Goal: Transaction & Acquisition: Purchase product/service

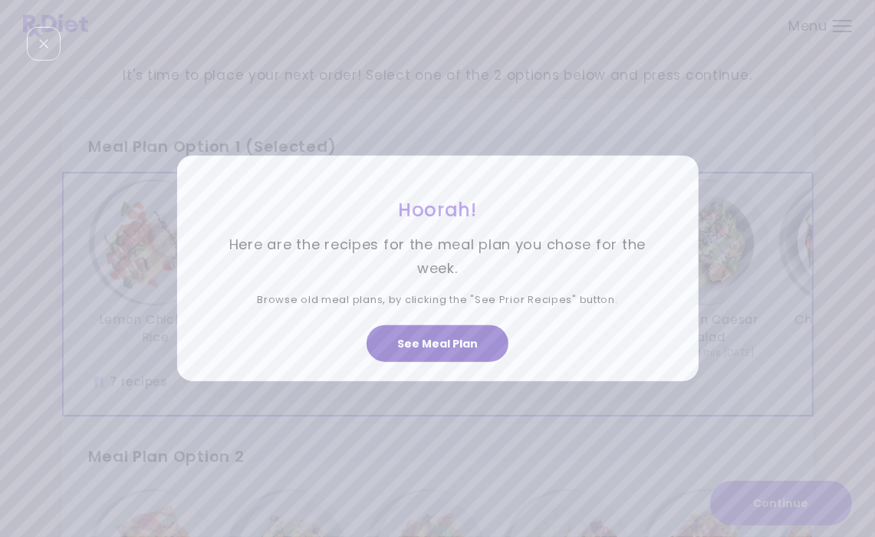
click at [423, 339] on button "See Meal Plan" at bounding box center [438, 343] width 142 height 37
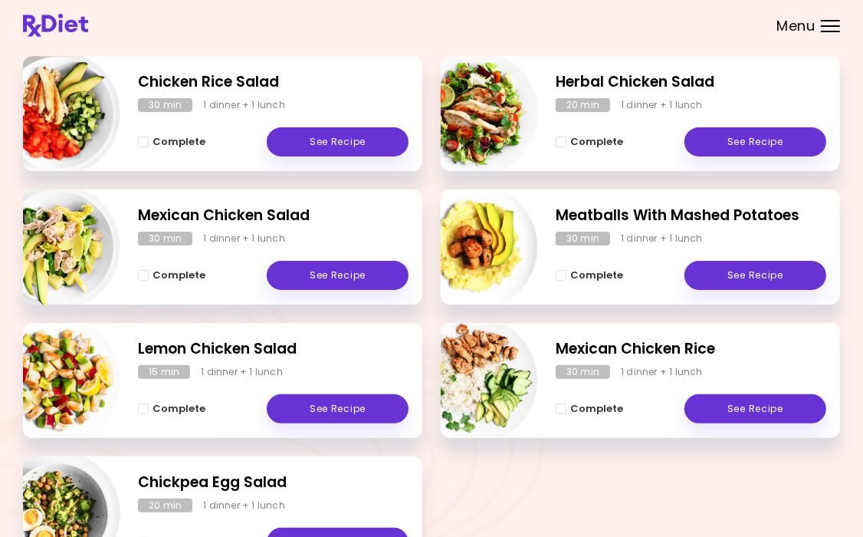
scroll to position [230, 0]
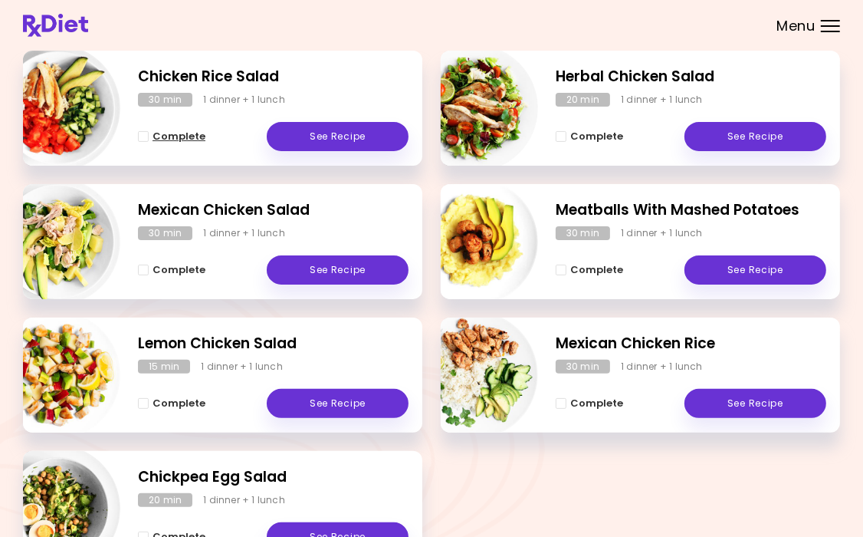
click at [171, 136] on span "Complete" at bounding box center [179, 136] width 53 height 12
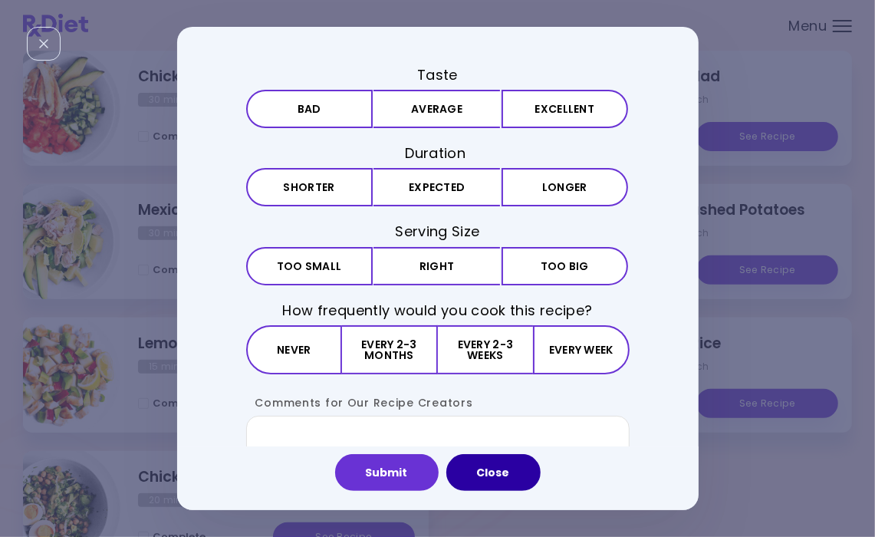
click at [489, 472] on button "Close" at bounding box center [493, 472] width 94 height 37
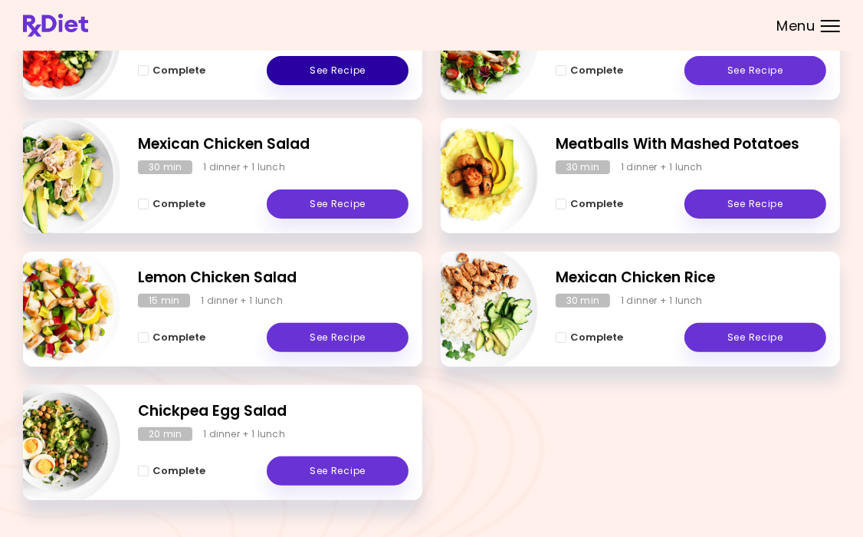
scroll to position [330, 0]
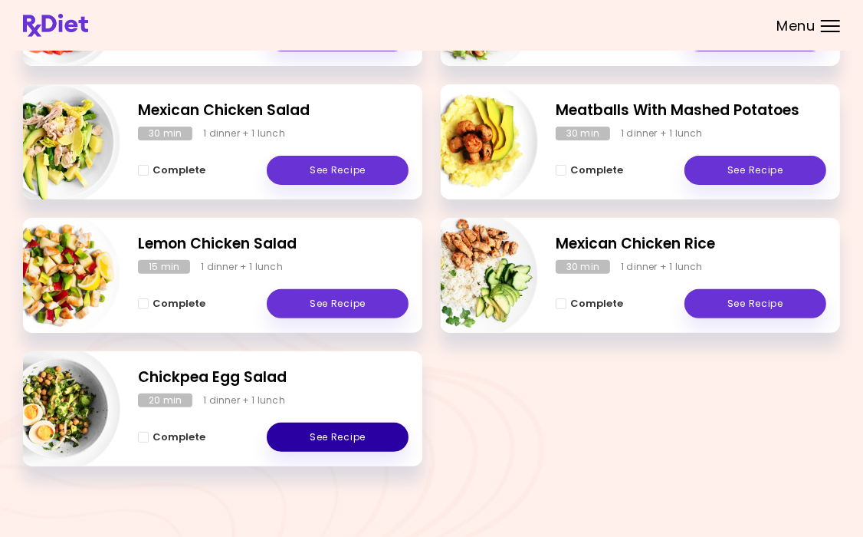
click at [331, 435] on link "See Recipe" at bounding box center [338, 437] width 142 height 29
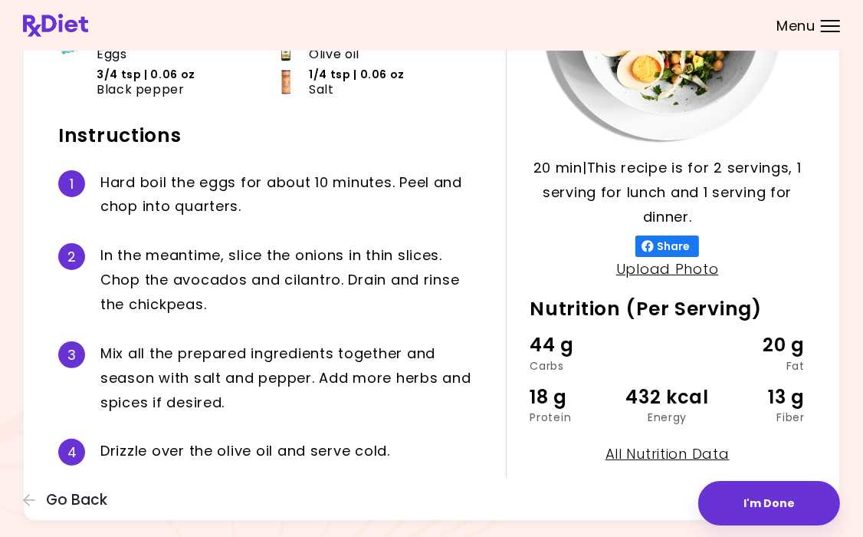
scroll to position [255, 0]
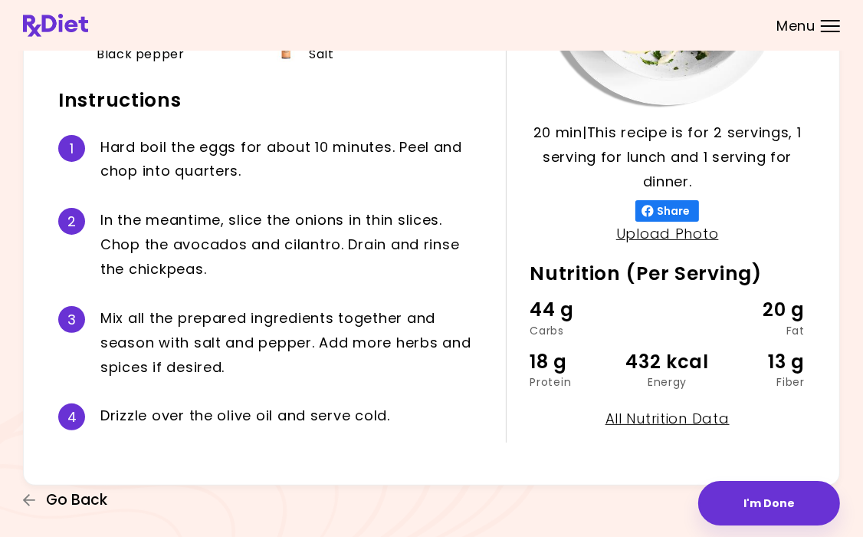
click at [44, 495] on button "Go Back" at bounding box center [69, 500] width 92 height 17
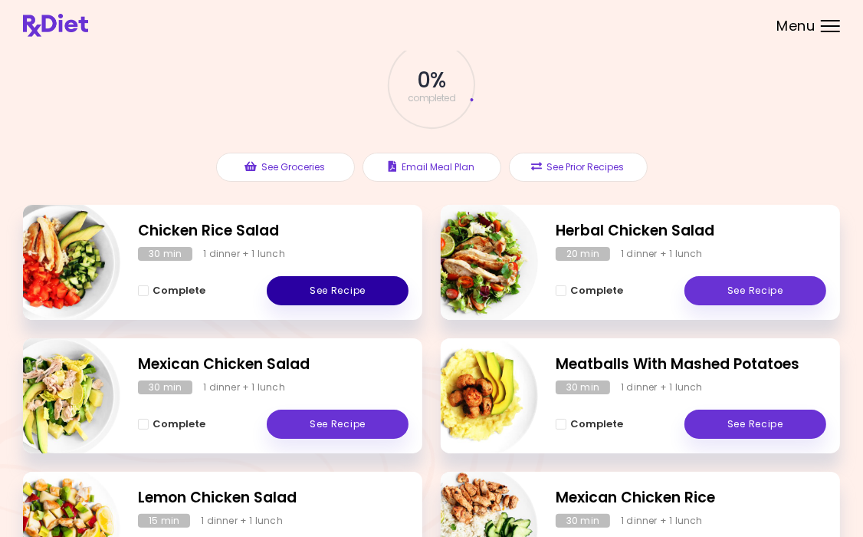
scroll to position [153, 0]
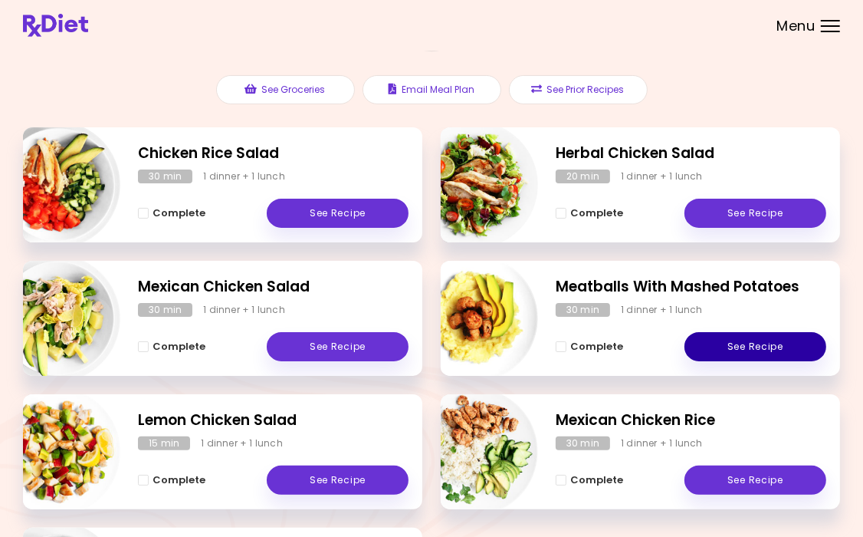
click at [722, 347] on link "See Recipe" at bounding box center [756, 346] width 142 height 29
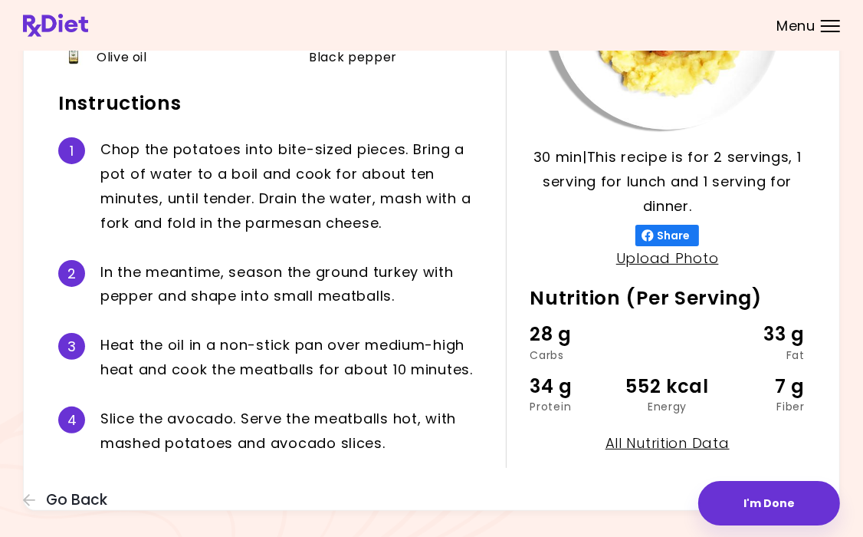
scroll to position [243, 0]
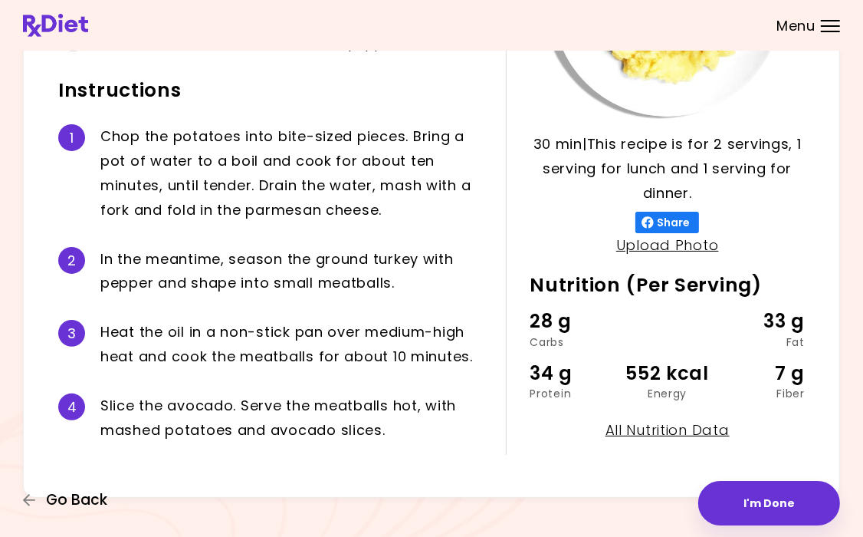
click at [82, 494] on span "Go Back" at bounding box center [76, 500] width 61 height 17
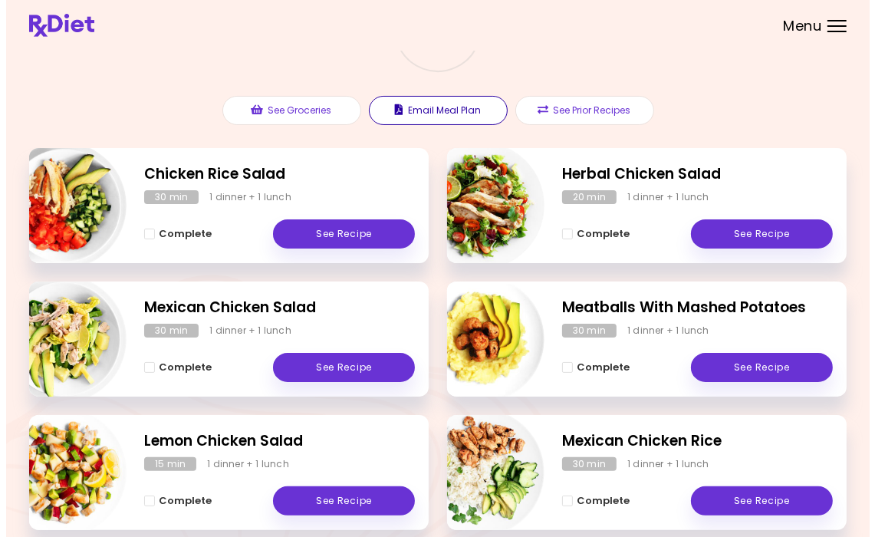
scroll to position [23, 0]
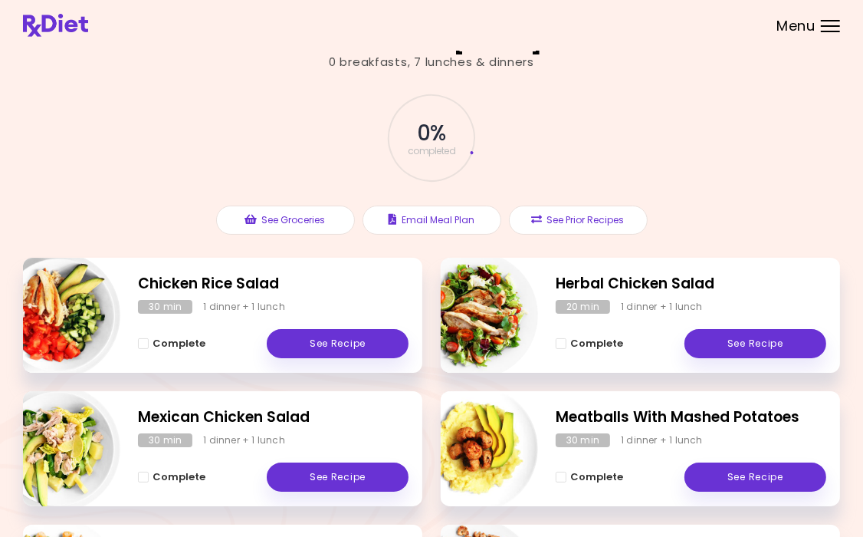
click at [427, 59] on div "0 breakfasts , 7 lunches & dinners" at bounding box center [432, 63] width 206 height 18
click at [317, 219] on button "See Groceries" at bounding box center [285, 220] width 139 height 29
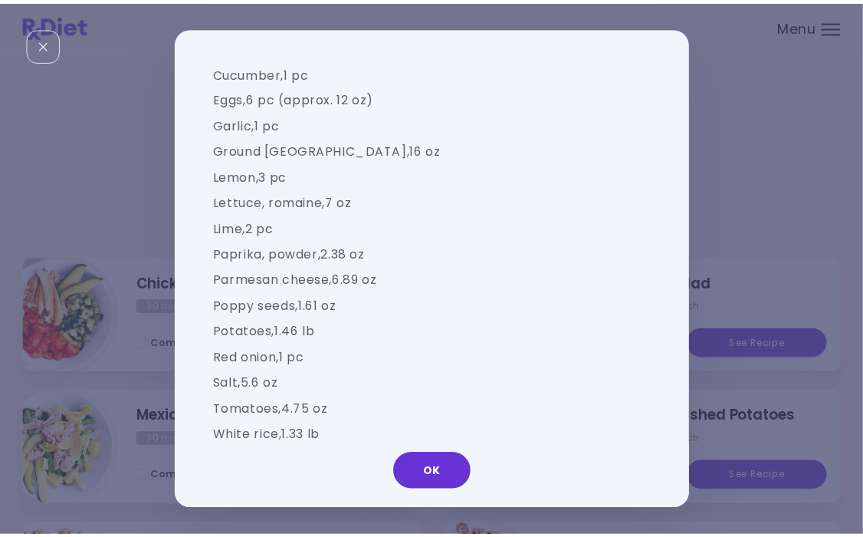
scroll to position [1468, 0]
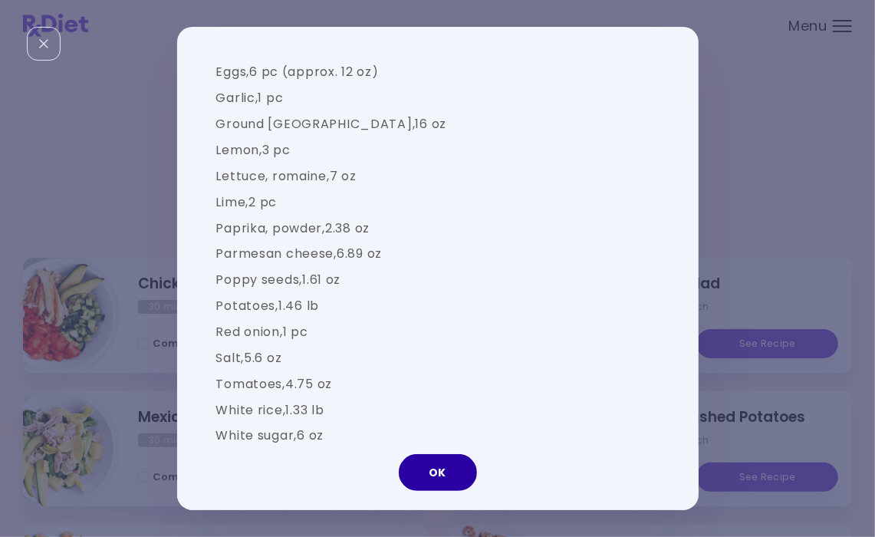
click at [432, 471] on button "OK" at bounding box center [438, 472] width 78 height 37
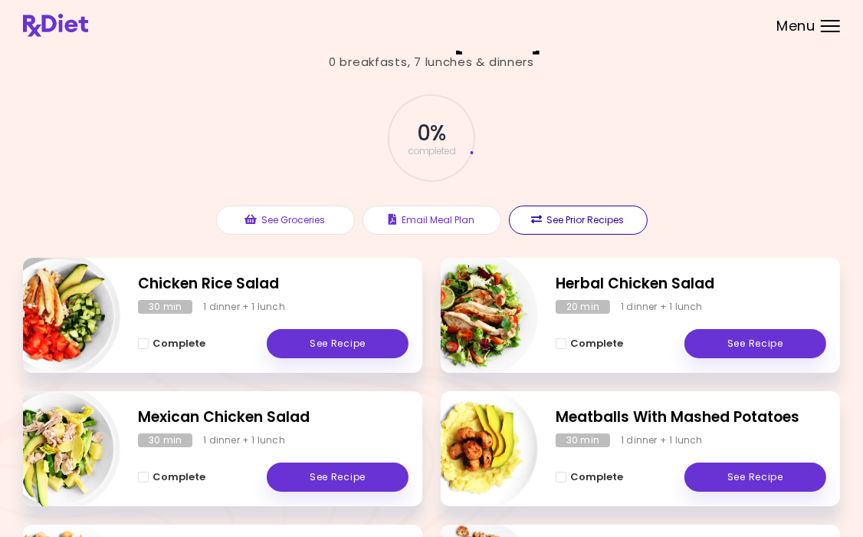
click at [612, 219] on button "See Prior Recipes" at bounding box center [578, 220] width 139 height 29
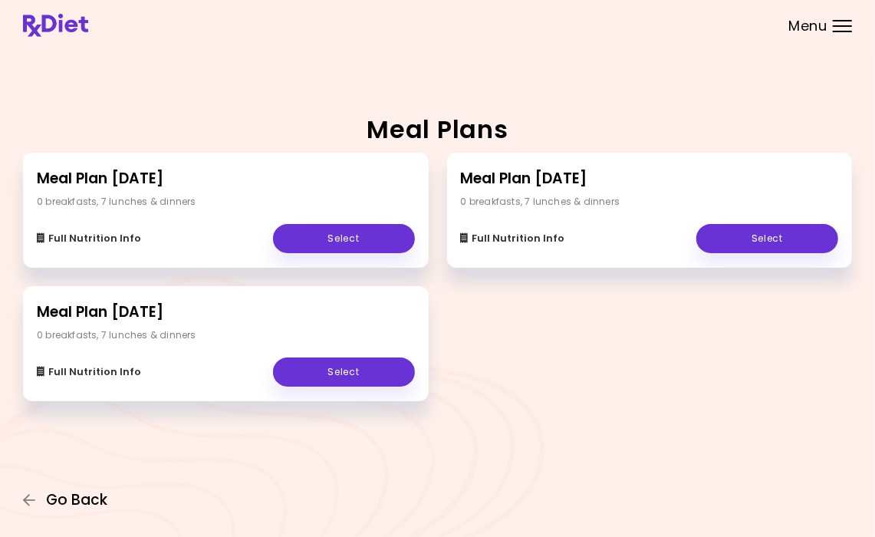
click at [61, 496] on span "Go Back" at bounding box center [76, 500] width 61 height 17
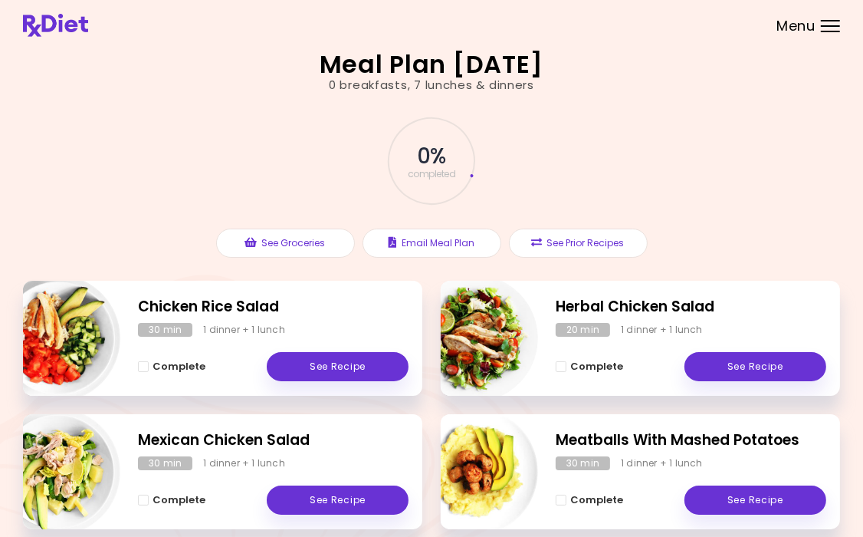
click at [828, 25] on div "Menu" at bounding box center [830, 26] width 19 height 12
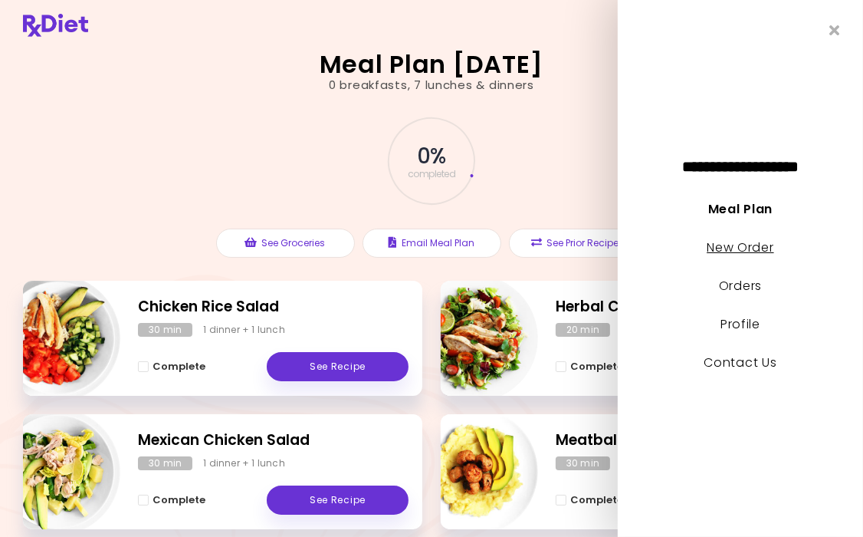
click at [714, 246] on link "New Order" at bounding box center [740, 247] width 67 height 18
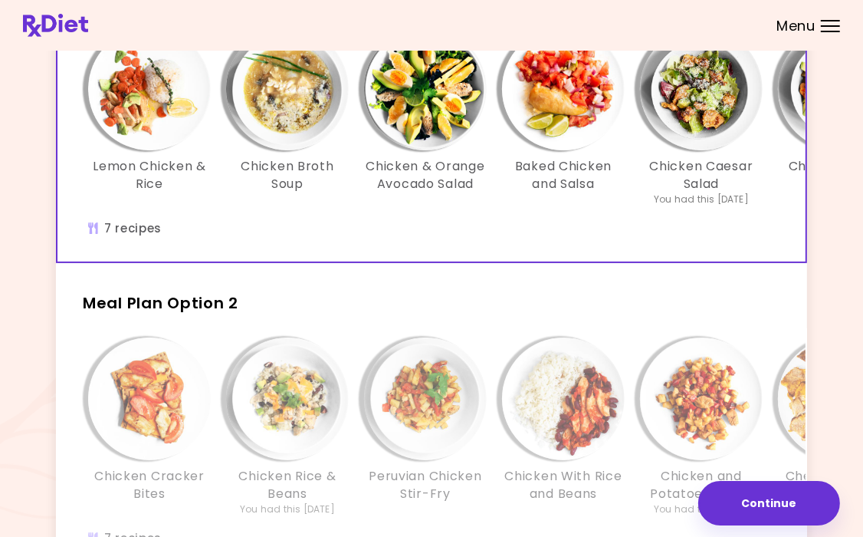
scroll to position [77, 0]
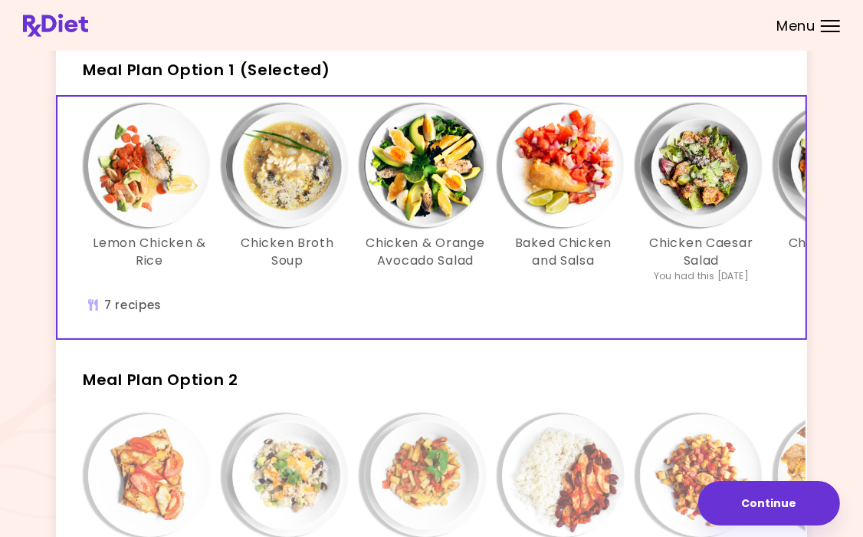
click at [291, 235] on h3 "Chicken Broth Soup" at bounding box center [287, 252] width 123 height 35
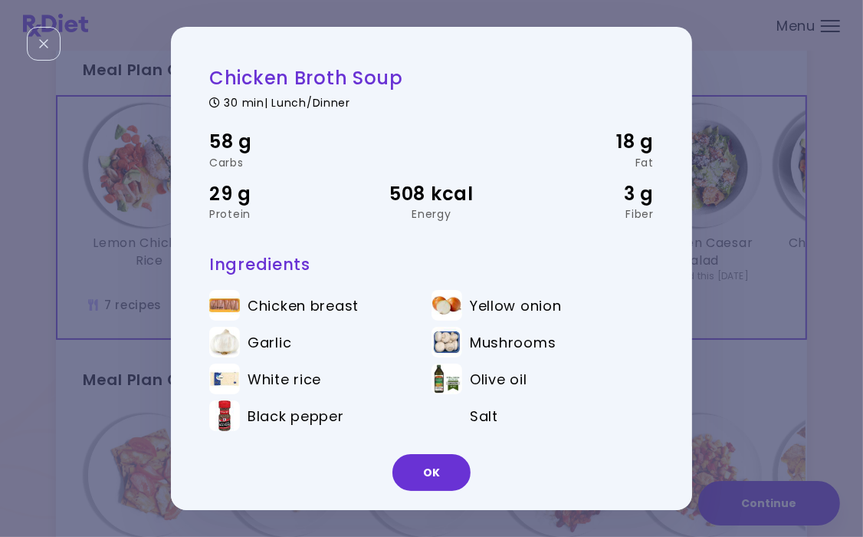
scroll to position [0, 0]
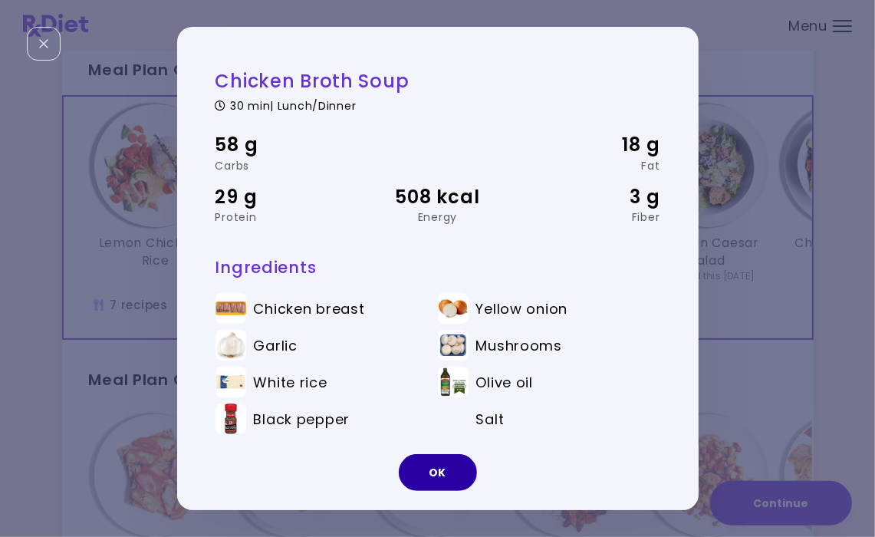
click at [436, 464] on button "OK" at bounding box center [438, 472] width 78 height 37
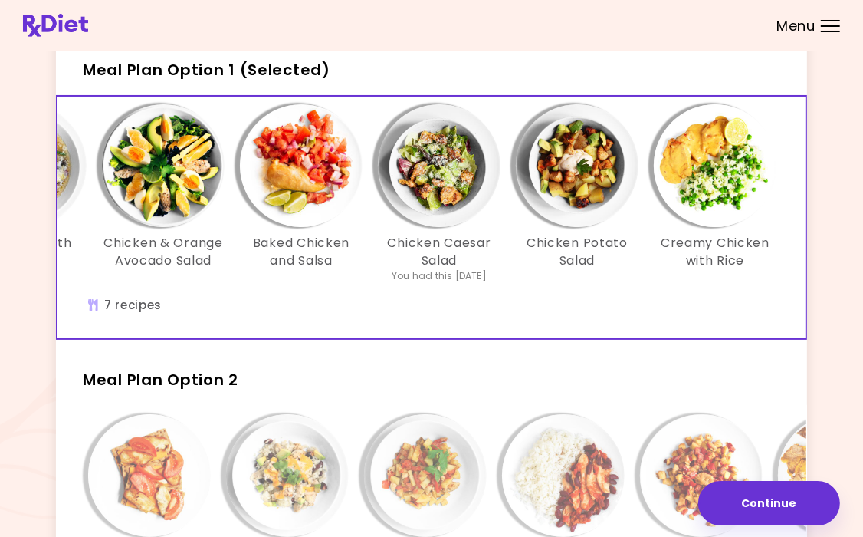
scroll to position [0, 263]
click at [700, 170] on img "Info - Creamy Chicken with Rice - Meal Plan Option 1 (Selected)" at bounding box center [714, 165] width 123 height 123
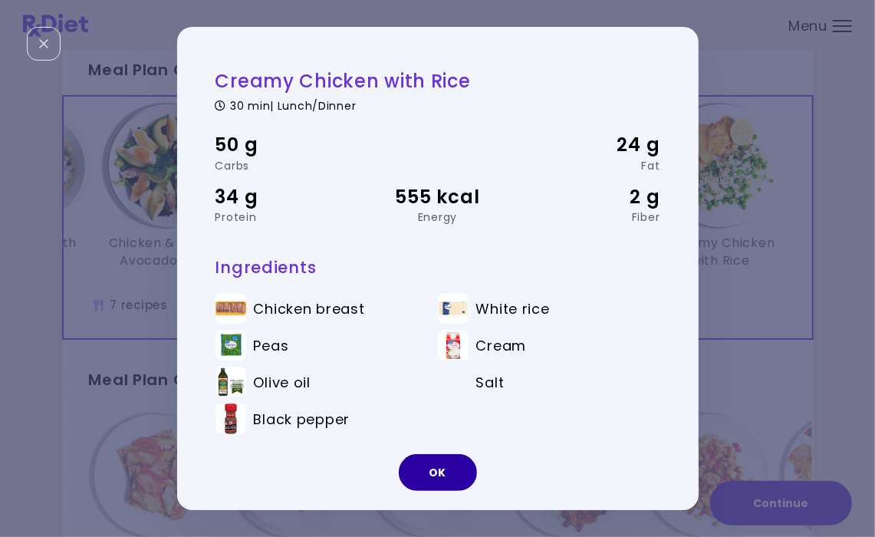
click at [438, 469] on button "OK" at bounding box center [438, 472] width 78 height 37
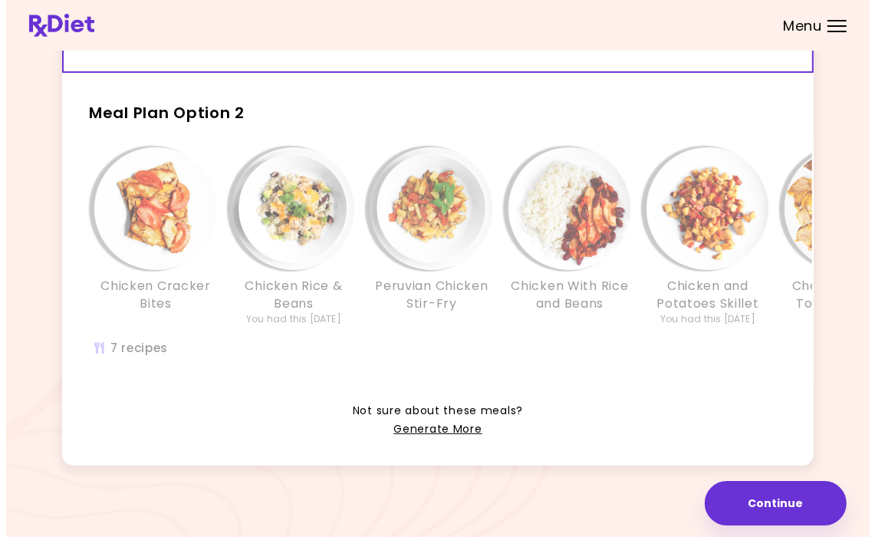
scroll to position [366, 0]
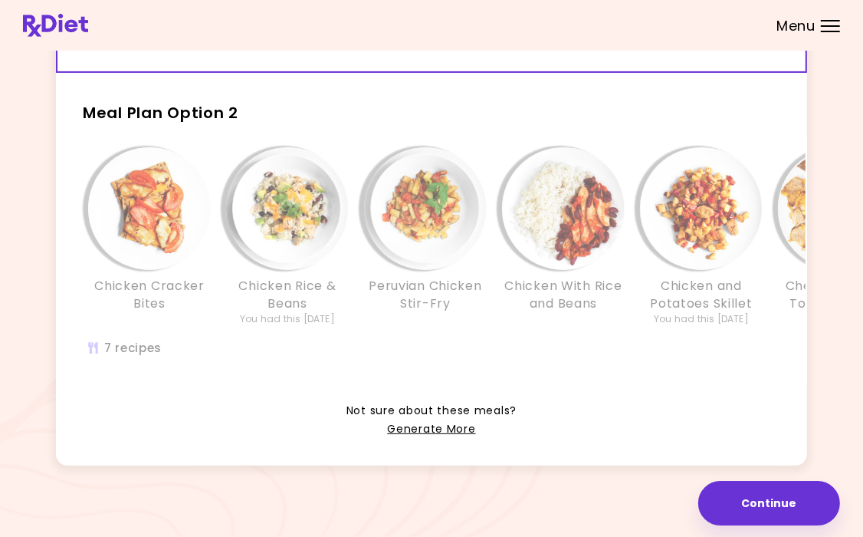
click at [423, 264] on div "Peruvian Chicken Stir-Fry" at bounding box center [426, 236] width 138 height 179
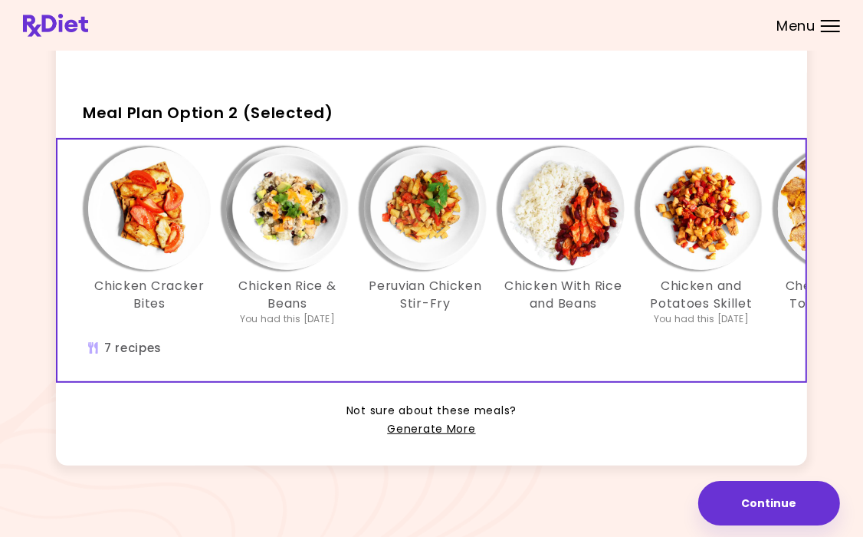
click at [422, 280] on h3 "Peruvian Chicken Stir-Fry" at bounding box center [425, 295] width 123 height 35
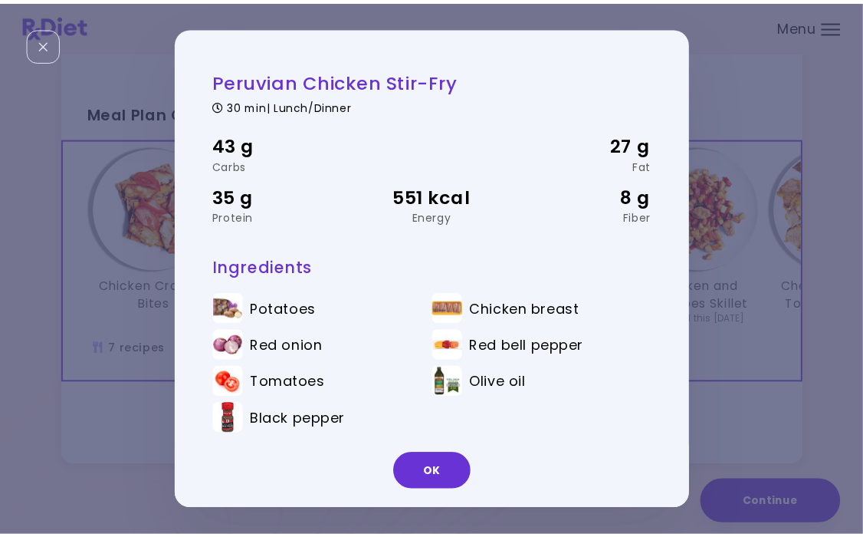
scroll to position [2, 0]
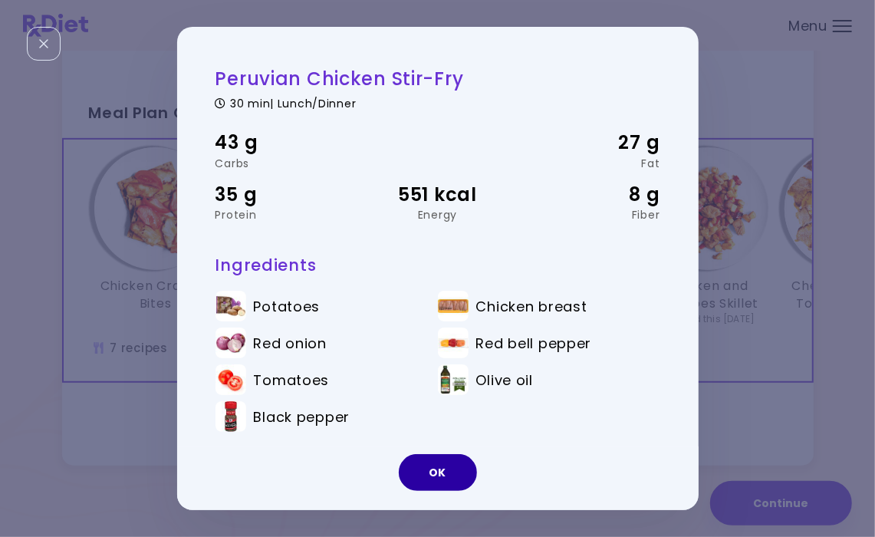
click at [419, 474] on button "OK" at bounding box center [438, 472] width 78 height 37
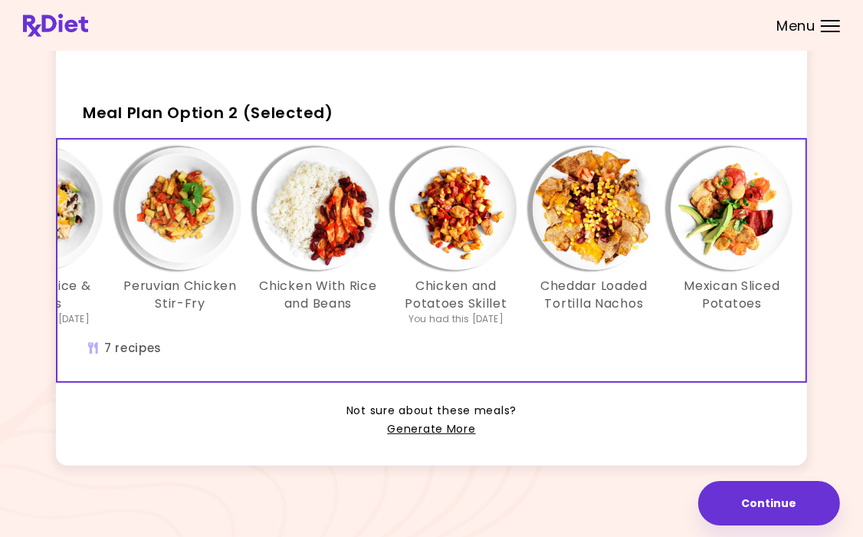
scroll to position [0, 263]
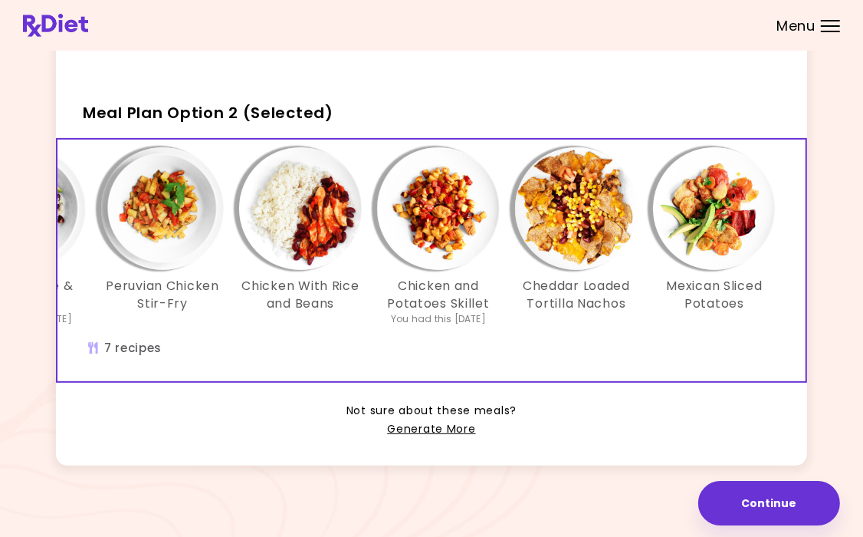
click at [729, 221] on img "Info - Mexican Sliced Potatoes - Meal Plan Option 2 (Selected)" at bounding box center [714, 208] width 123 height 123
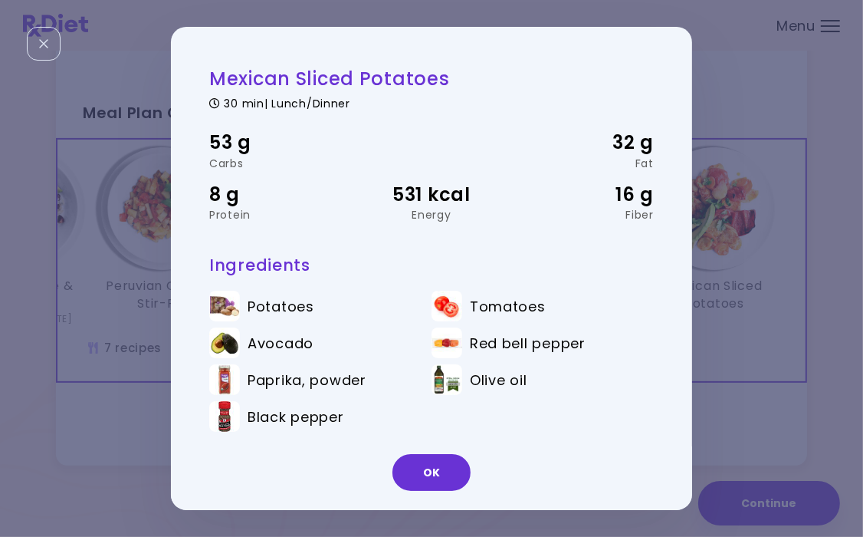
scroll to position [0, 0]
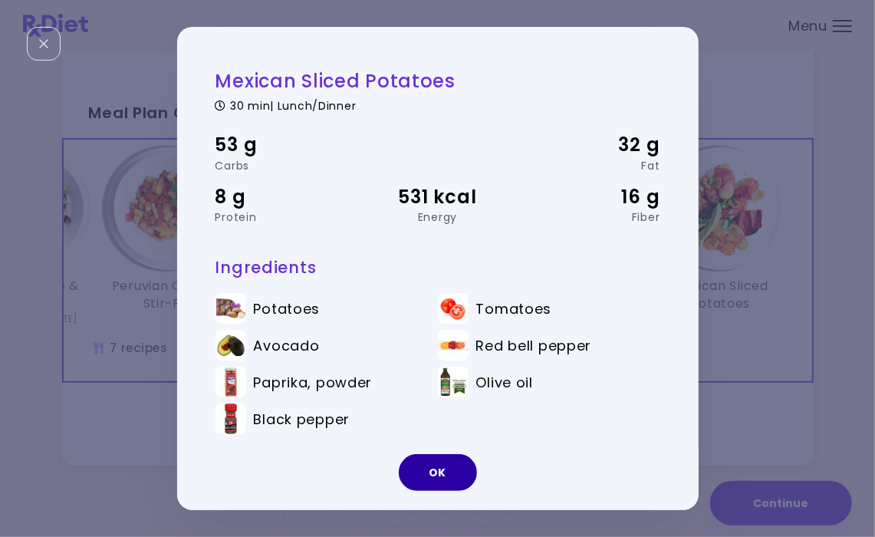
click at [426, 475] on button "OK" at bounding box center [438, 472] width 78 height 37
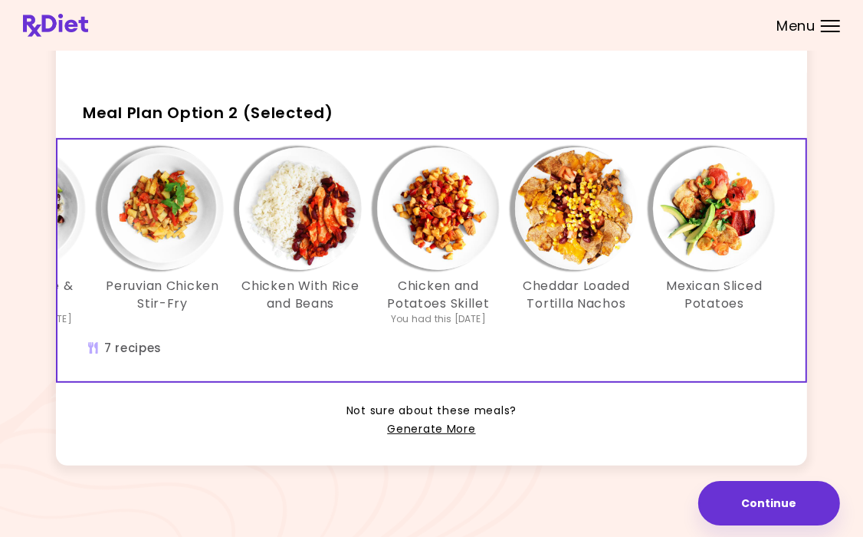
click at [574, 258] on img "Info - Cheddar Loaded Tortilla Nachos - Meal Plan Option 2 (Selected)" at bounding box center [576, 208] width 123 height 123
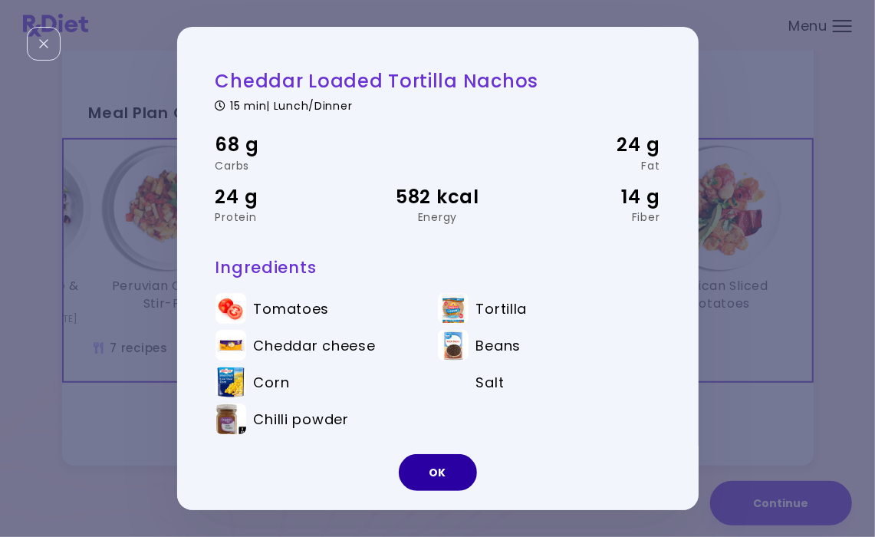
click at [420, 469] on button "OK" at bounding box center [438, 472] width 78 height 37
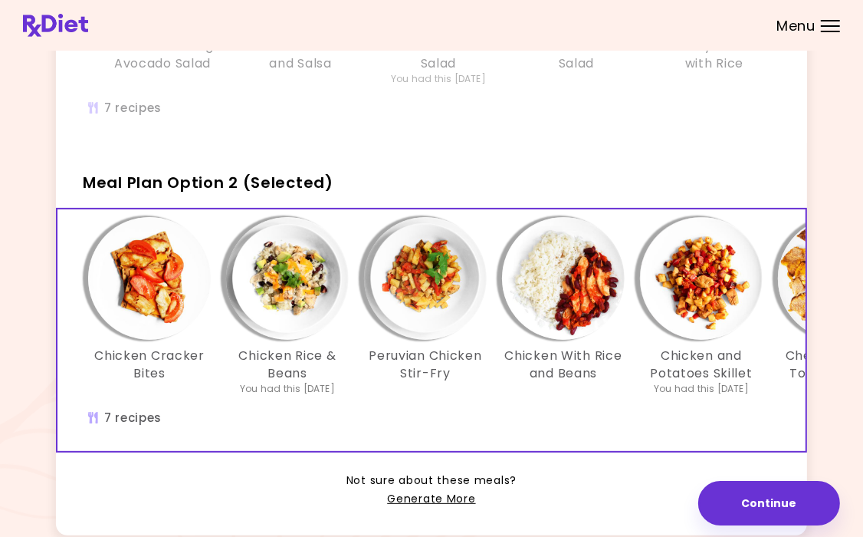
scroll to position [136, 0]
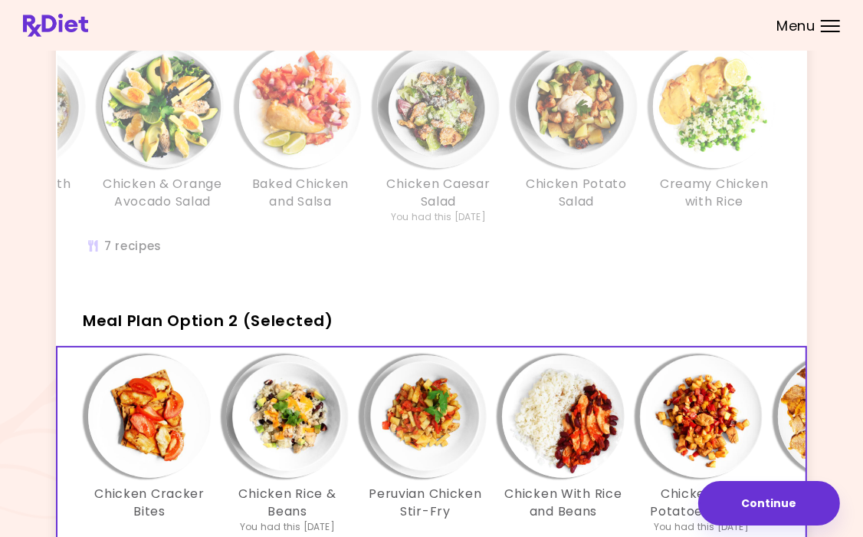
click at [272, 140] on img "Info - Baked Chicken and Salsa - Meal Plan Option 1" at bounding box center [300, 106] width 123 height 123
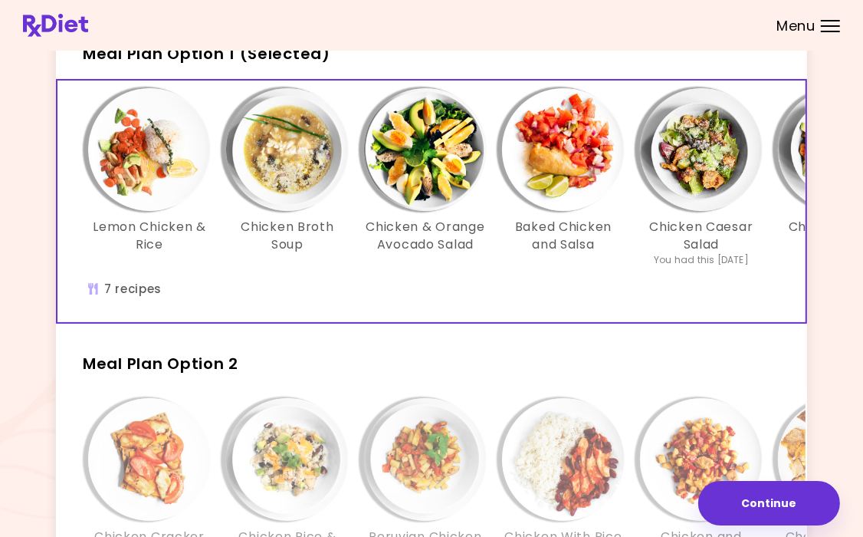
scroll to position [59, 0]
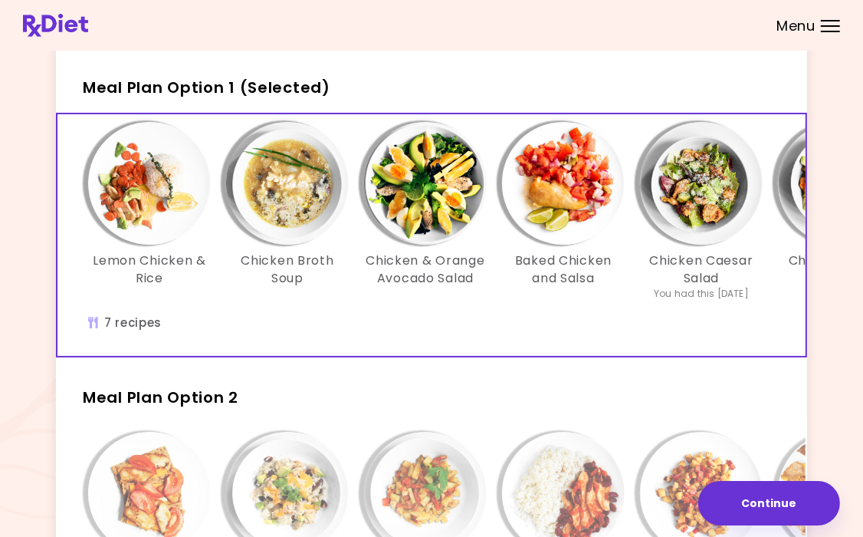
click at [275, 85] on span "Meal Plan Option 1 (Selected)" at bounding box center [207, 87] width 248 height 21
click at [137, 85] on span "Meal Plan Option 1 (Selected)" at bounding box center [207, 87] width 248 height 21
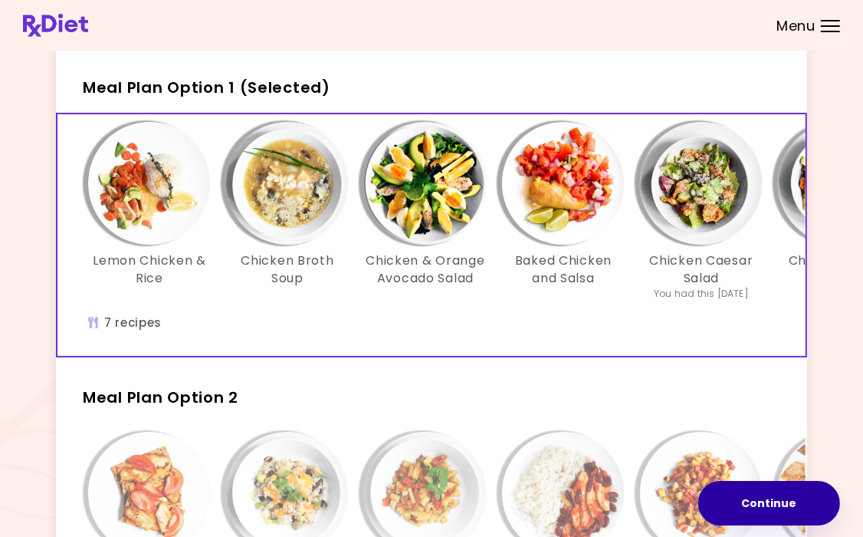
click at [764, 503] on button "Continue" at bounding box center [770, 503] width 142 height 44
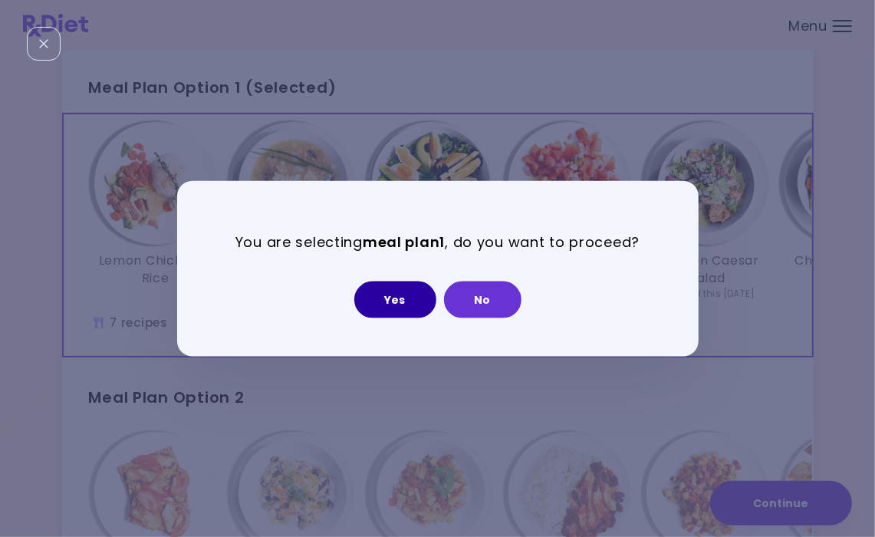
click at [380, 298] on button "Yes" at bounding box center [395, 299] width 82 height 37
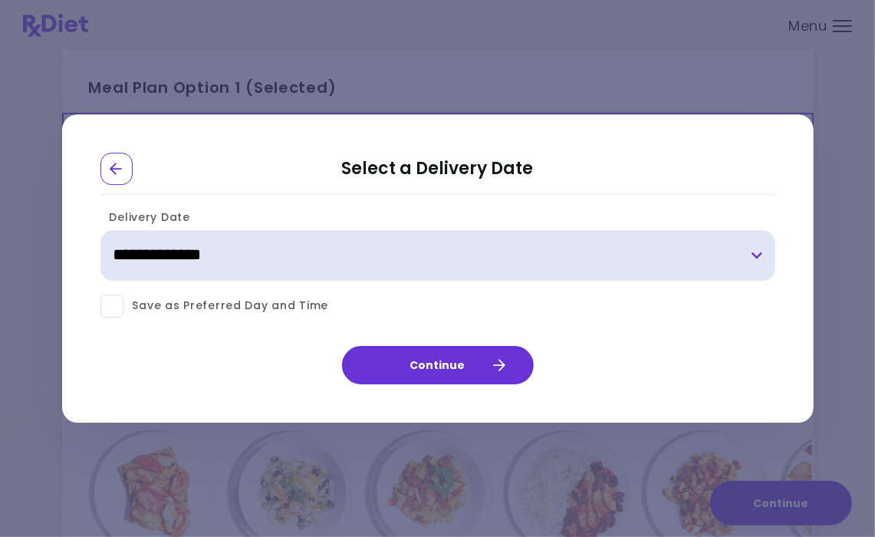
click at [758, 253] on select "**********" at bounding box center [437, 255] width 675 height 51
select select "**********"
click at [100, 230] on select "**********" at bounding box center [437, 255] width 675 height 51
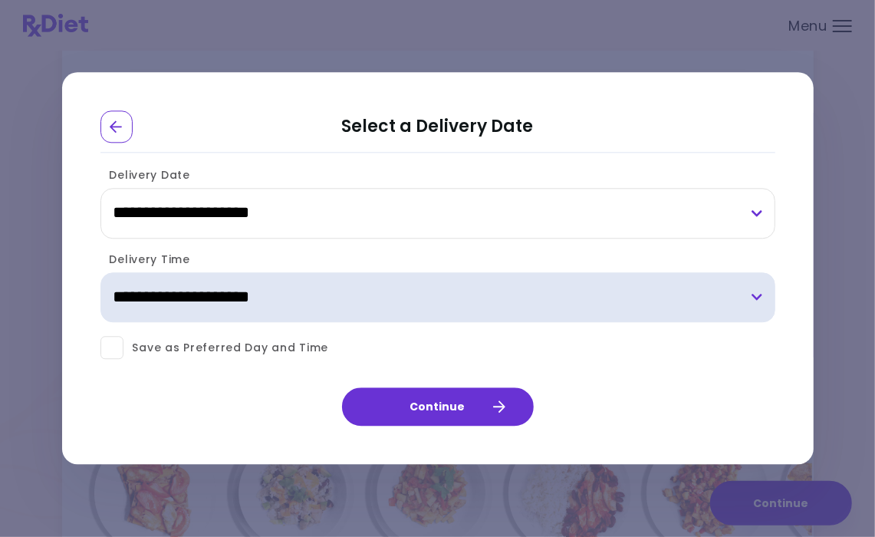
click at [756, 294] on select "**********" at bounding box center [437, 297] width 675 height 51
select select "*"
click at [100, 272] on select "**********" at bounding box center [437, 297] width 675 height 51
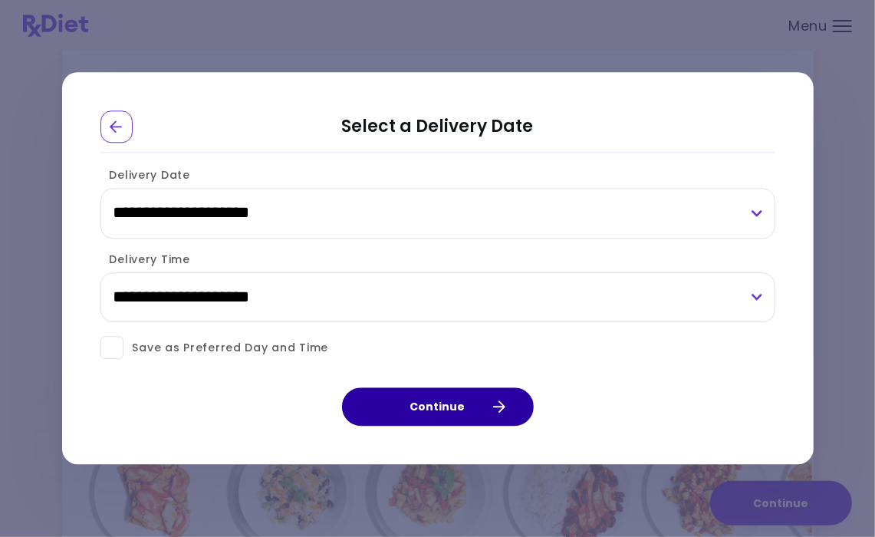
click at [446, 406] on button "Continue" at bounding box center [438, 407] width 192 height 38
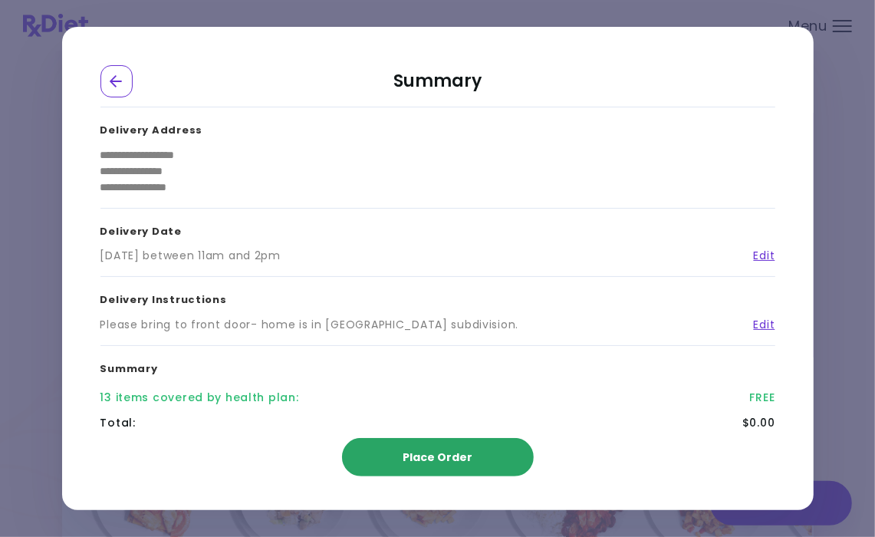
click at [444, 456] on span "Place Order" at bounding box center [438, 456] width 70 height 15
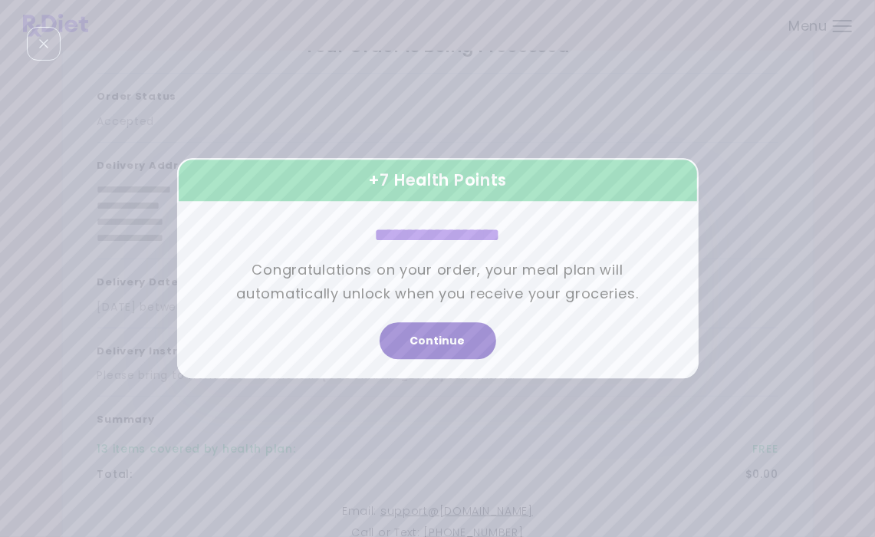
click at [451, 340] on button "Continue" at bounding box center [438, 341] width 117 height 37
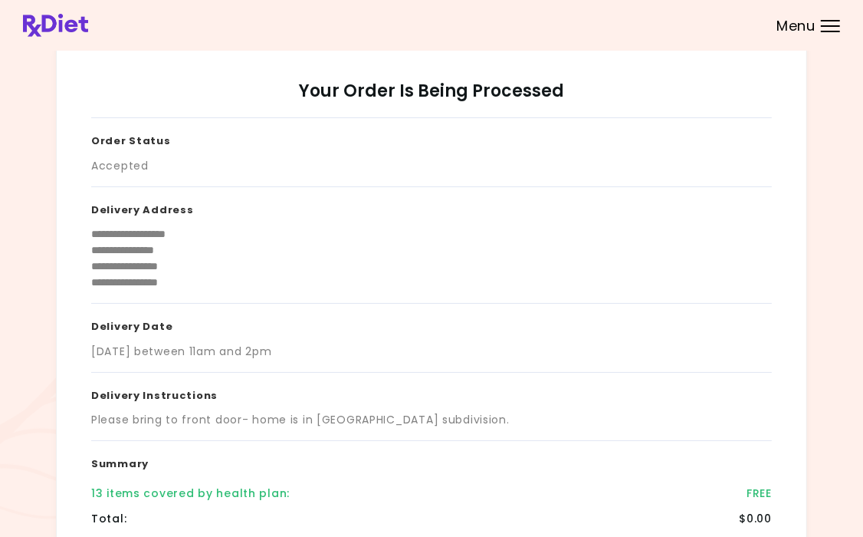
scroll to position [0, 0]
